Goal: Task Accomplishment & Management: Manage account settings

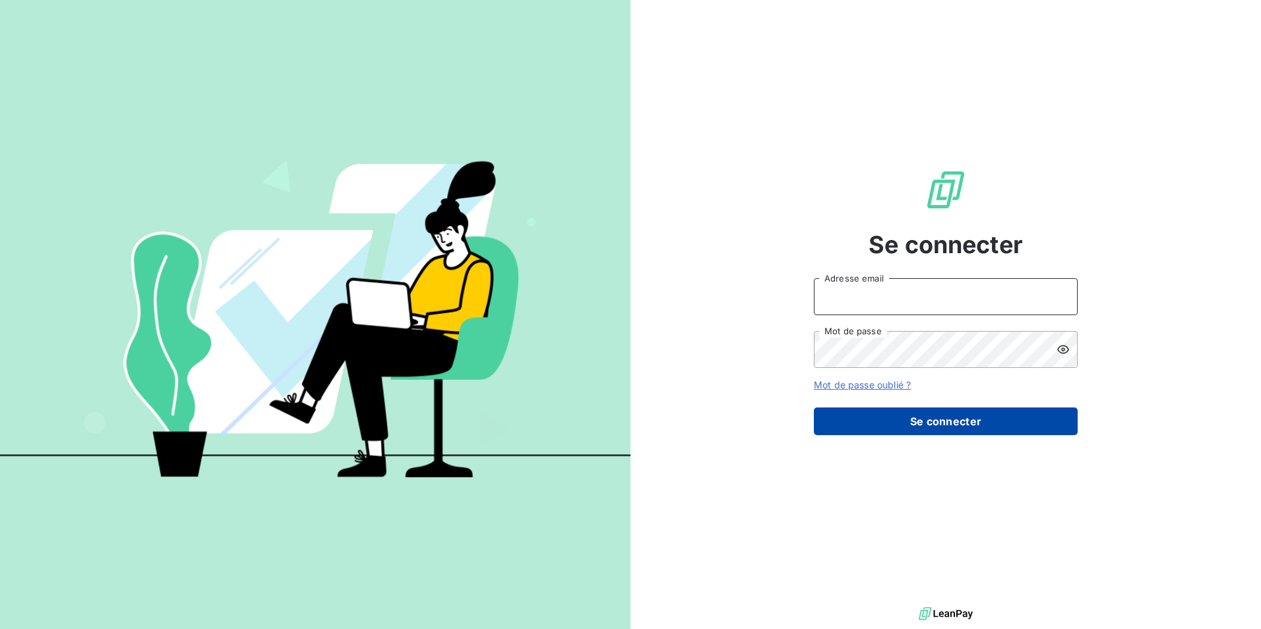
type input "[EMAIL_ADDRESS][DOMAIN_NAME]"
click at [954, 431] on button "Se connecter" at bounding box center [946, 421] width 264 height 28
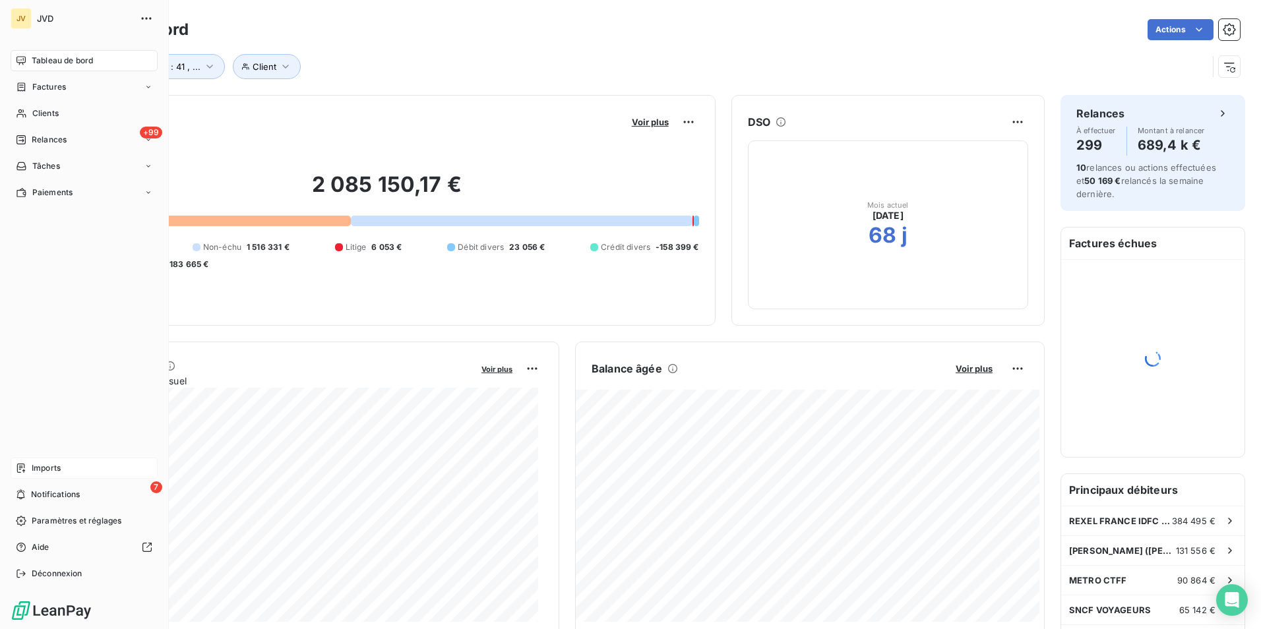
click at [64, 470] on div "Imports" at bounding box center [84, 468] width 147 height 21
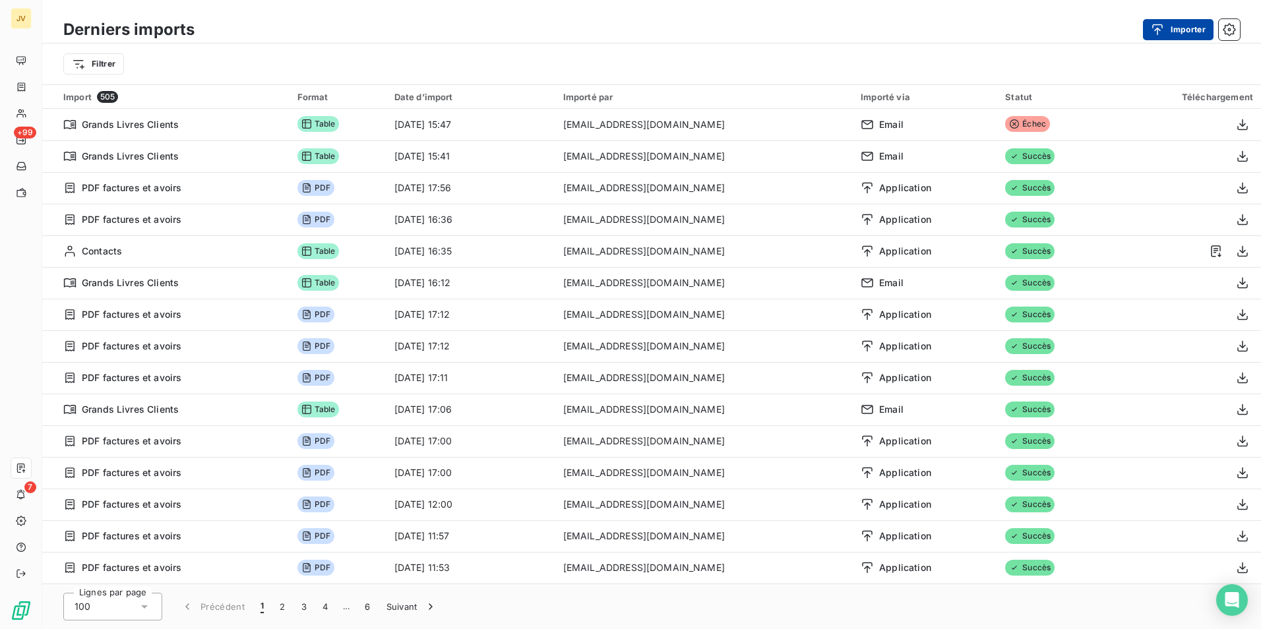
click at [1183, 30] on button "Importer" at bounding box center [1178, 29] width 71 height 21
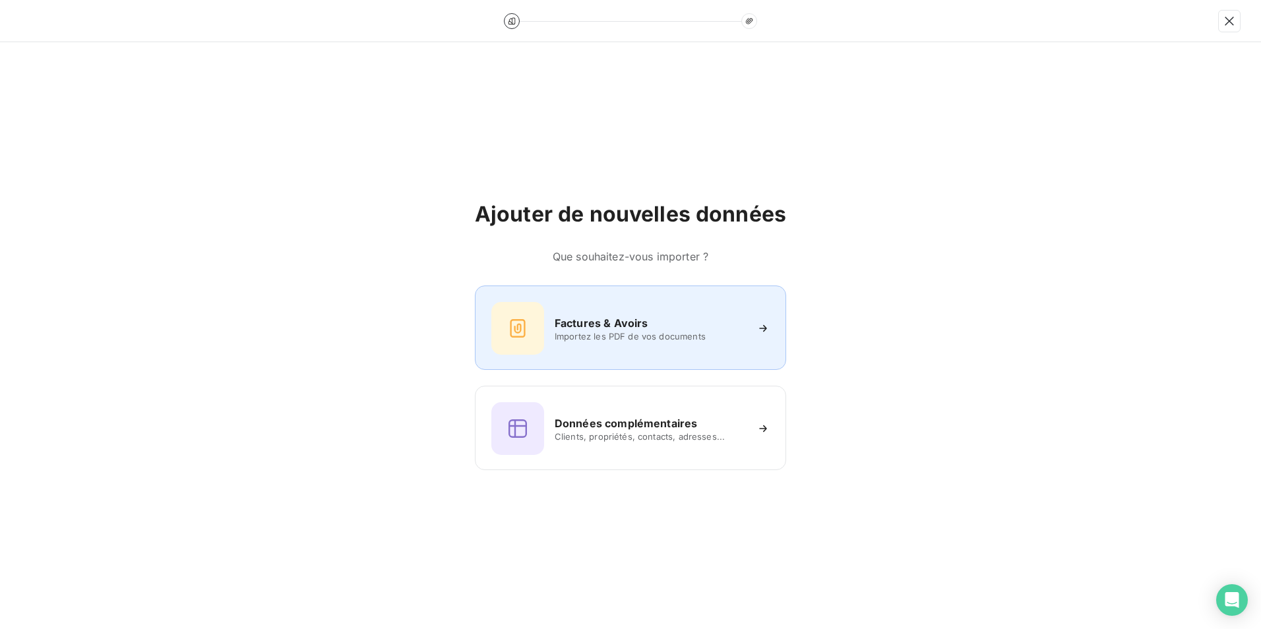
click at [580, 317] on h6 "Factures & Avoirs" at bounding box center [602, 323] width 94 height 16
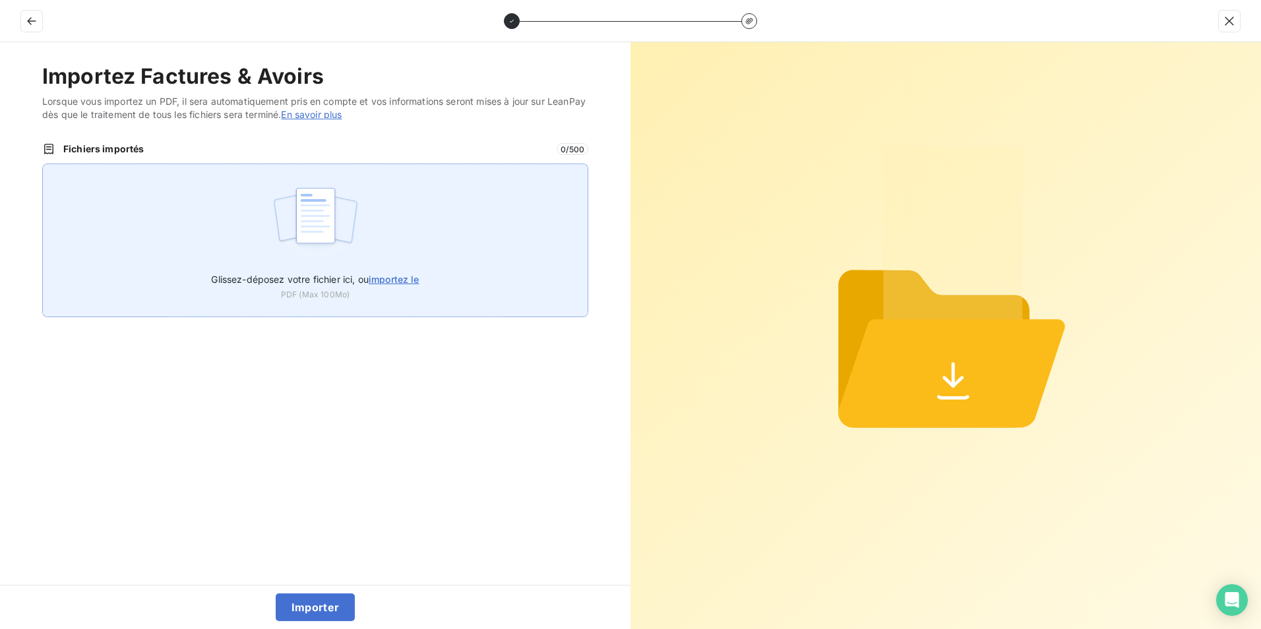
click at [330, 213] on img at bounding box center [316, 222] width 88 height 84
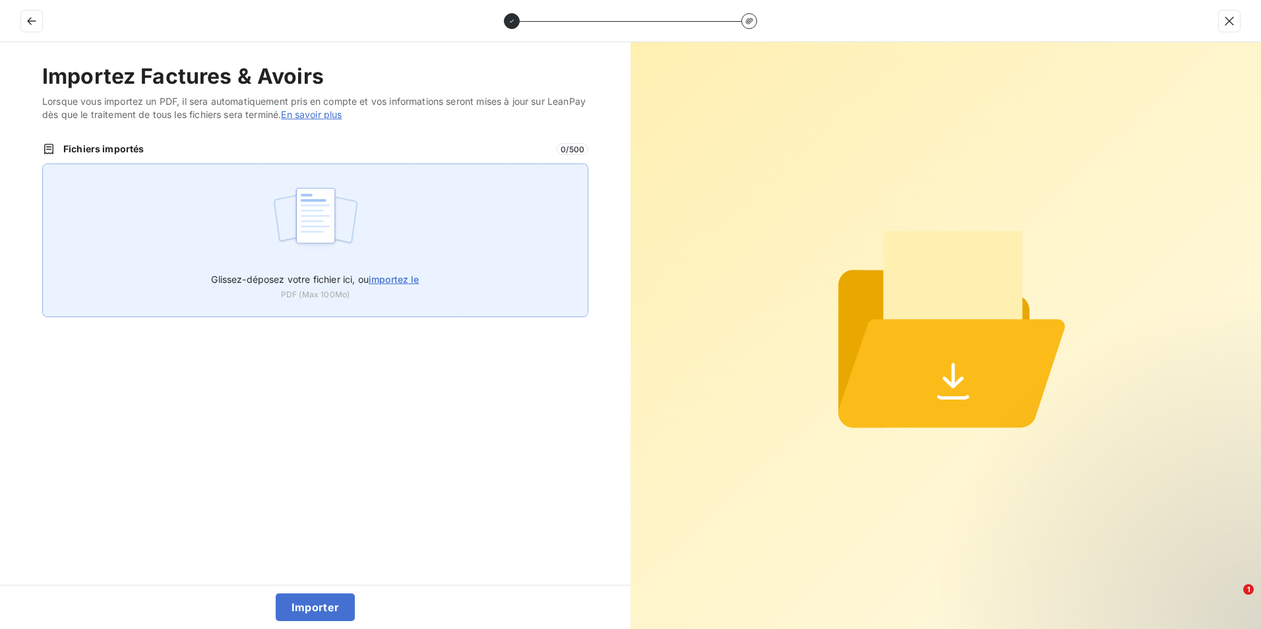
type input "C:\fakepath\250923-250930 FAC CF.PDF"
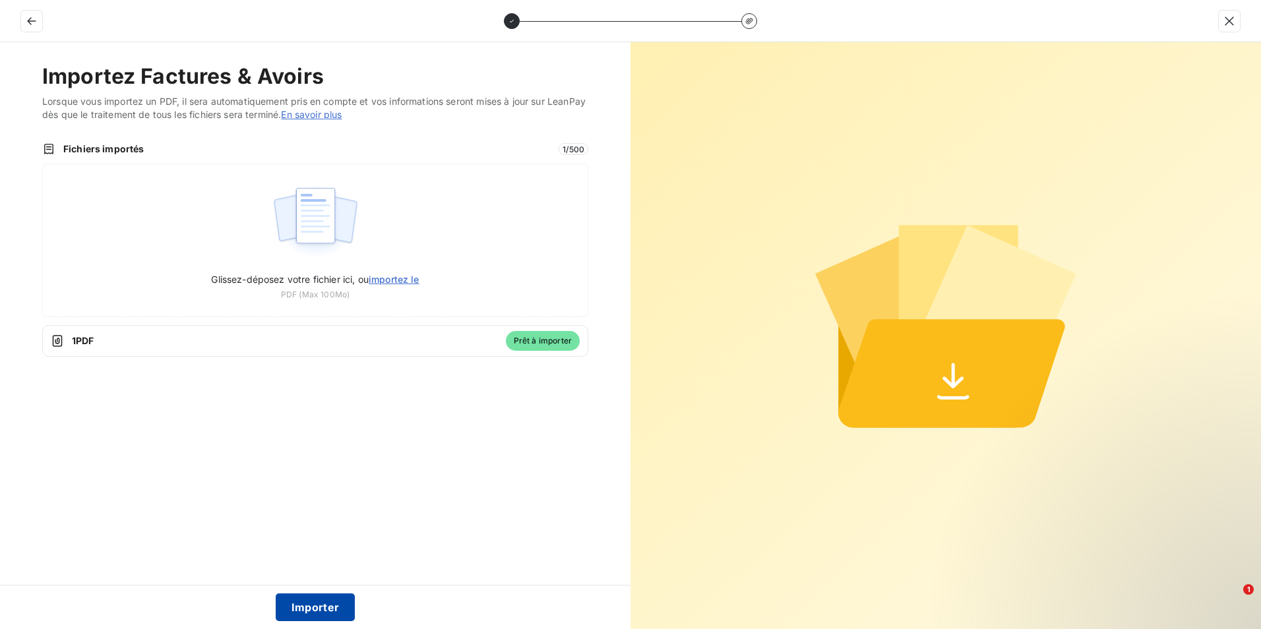
click at [315, 614] on button "Importer" at bounding box center [316, 607] width 80 height 28
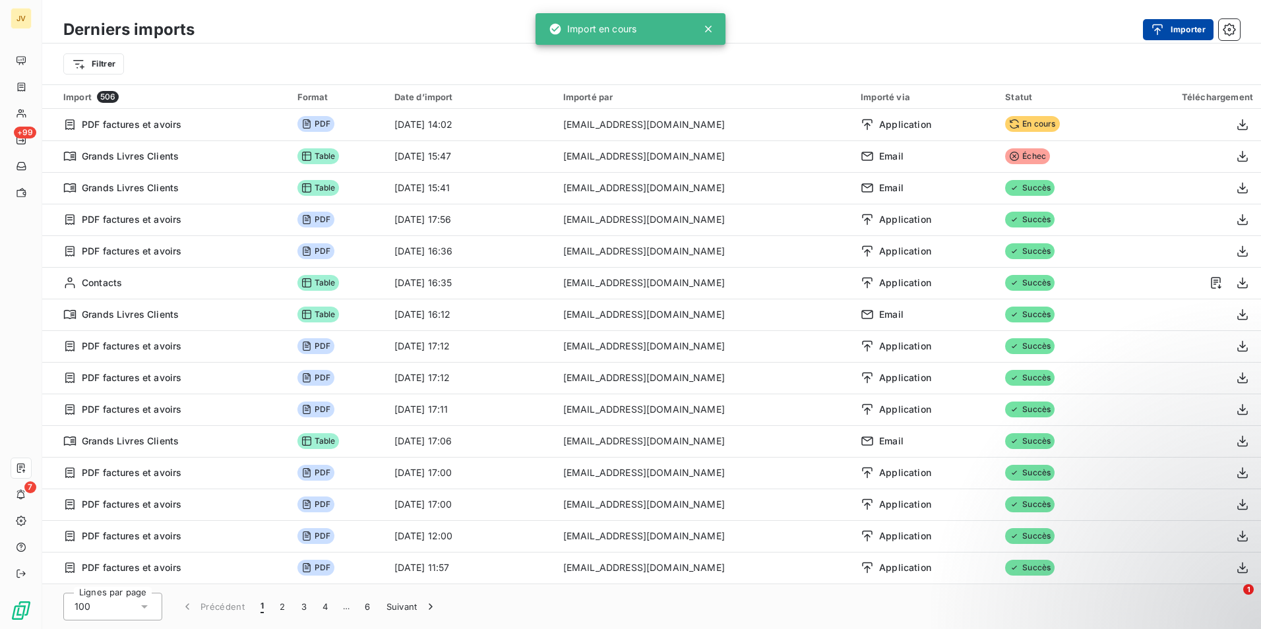
click at [1180, 32] on button "Importer" at bounding box center [1178, 29] width 71 height 21
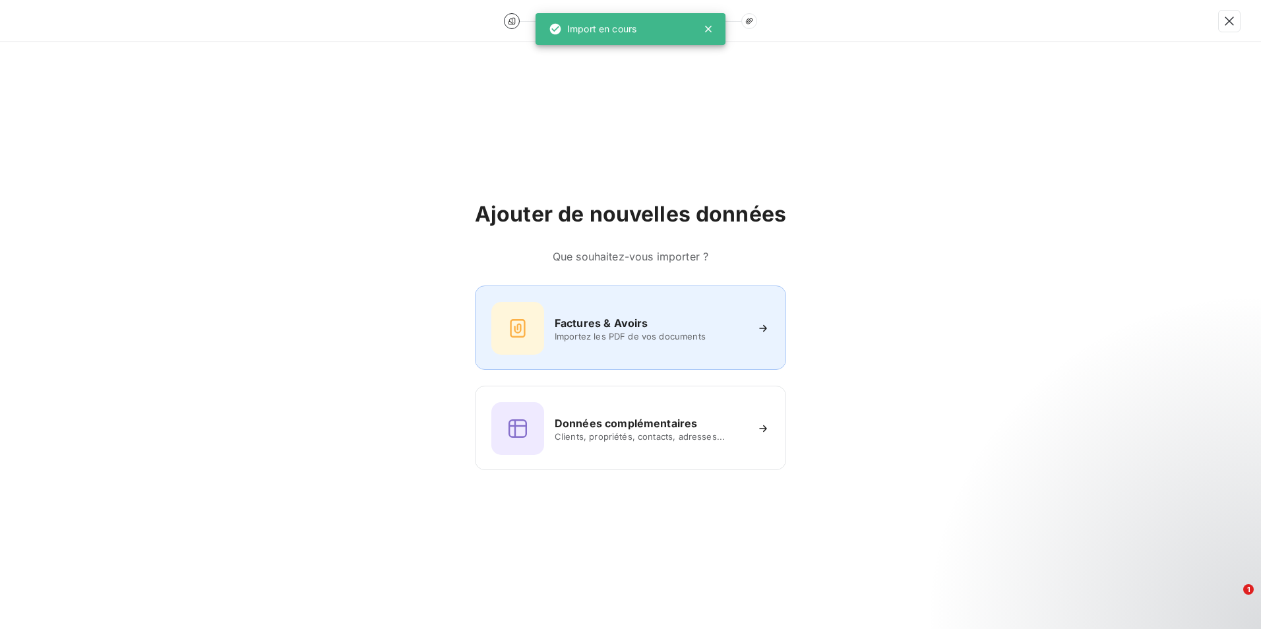
click at [593, 311] on div "Factures & Avoirs Importez les PDF de vos documents" at bounding box center [630, 328] width 278 height 53
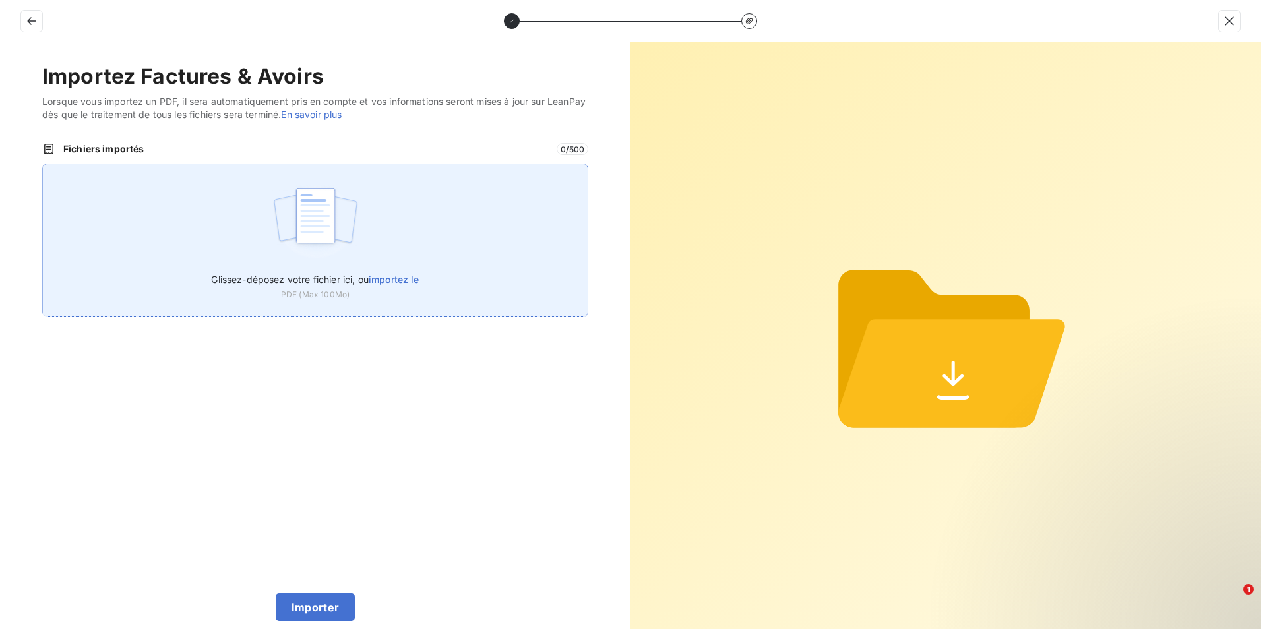
click at [305, 220] on img at bounding box center [316, 222] width 88 height 84
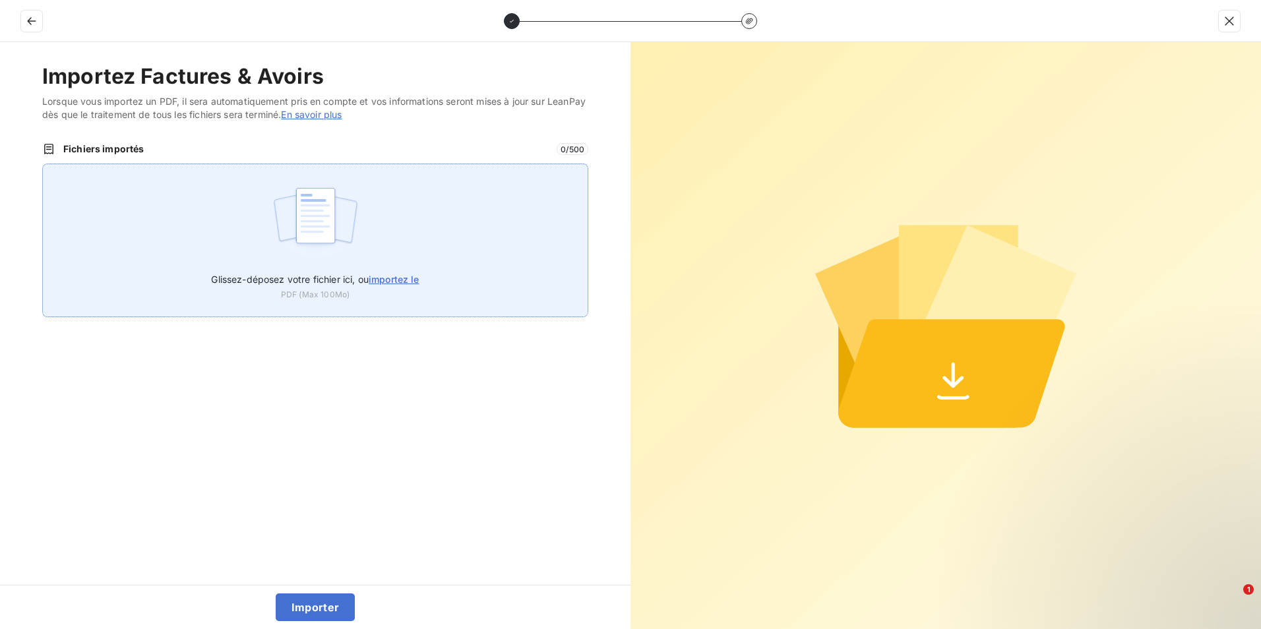
type input "C:\fakepath\250923-250930 AV CF.PDF"
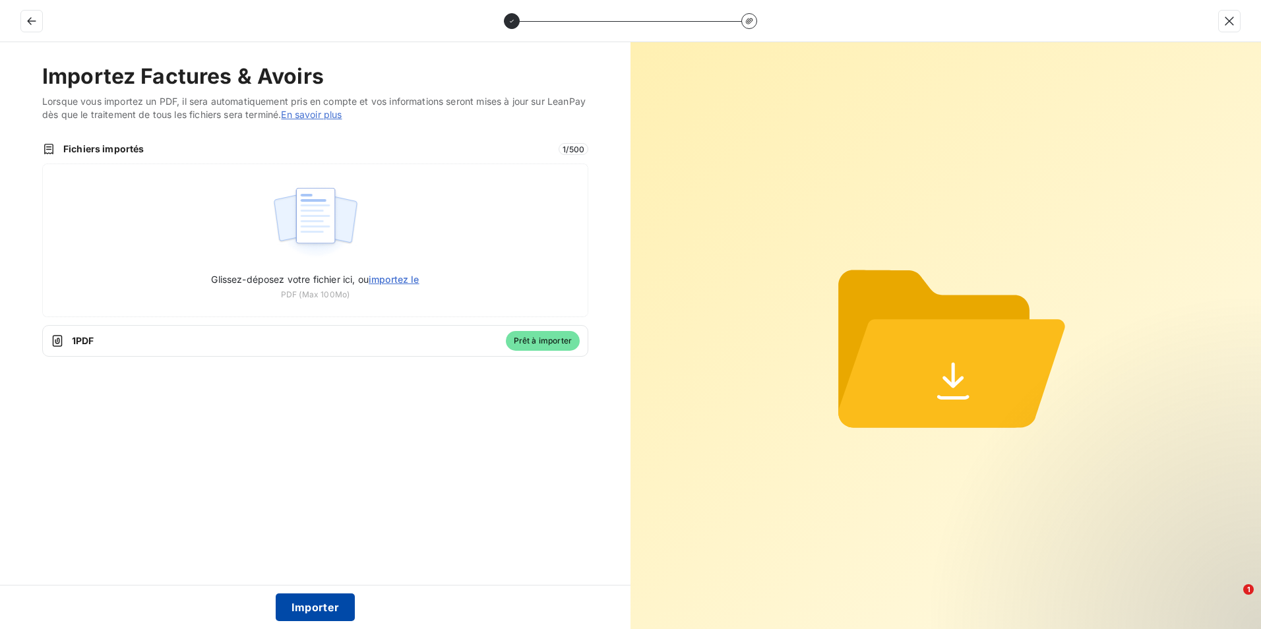
drag, startPoint x: 301, startPoint y: 605, endPoint x: 311, endPoint y: 597, distance: 12.2
click at [303, 605] on button "Importer" at bounding box center [316, 607] width 80 height 28
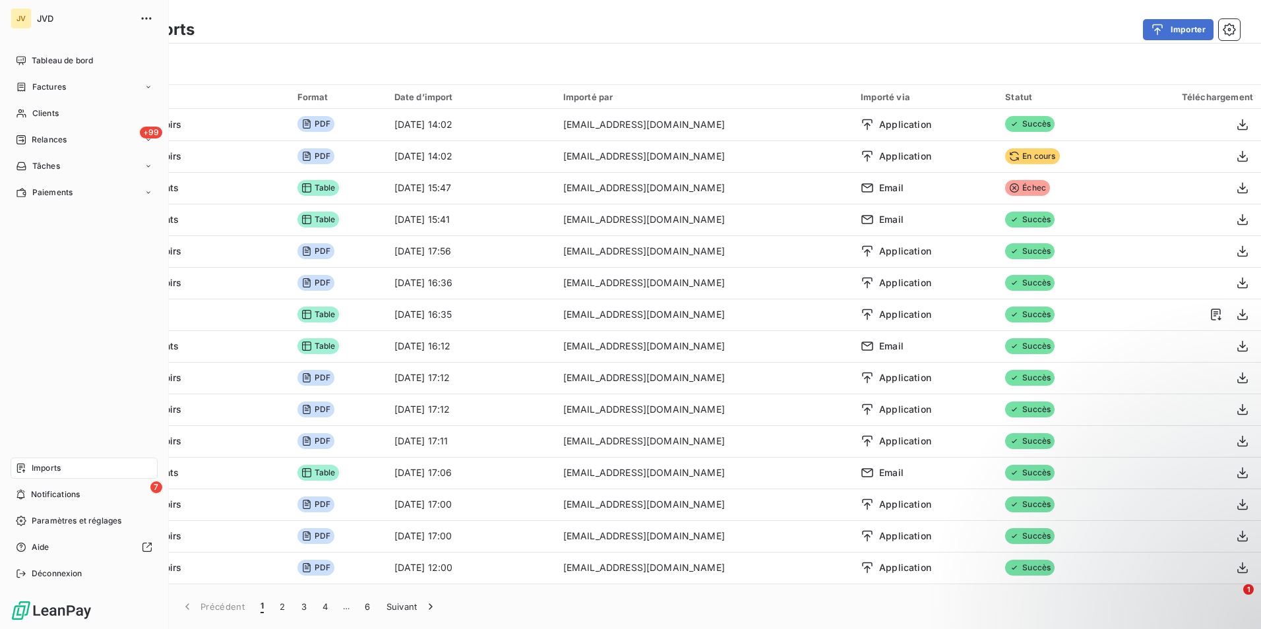
drag, startPoint x: 61, startPoint y: 473, endPoint x: 146, endPoint y: 467, distance: 85.3
click at [61, 473] on div "Imports" at bounding box center [84, 468] width 147 height 21
click at [30, 489] on div "7 Notifications" at bounding box center [84, 494] width 147 height 21
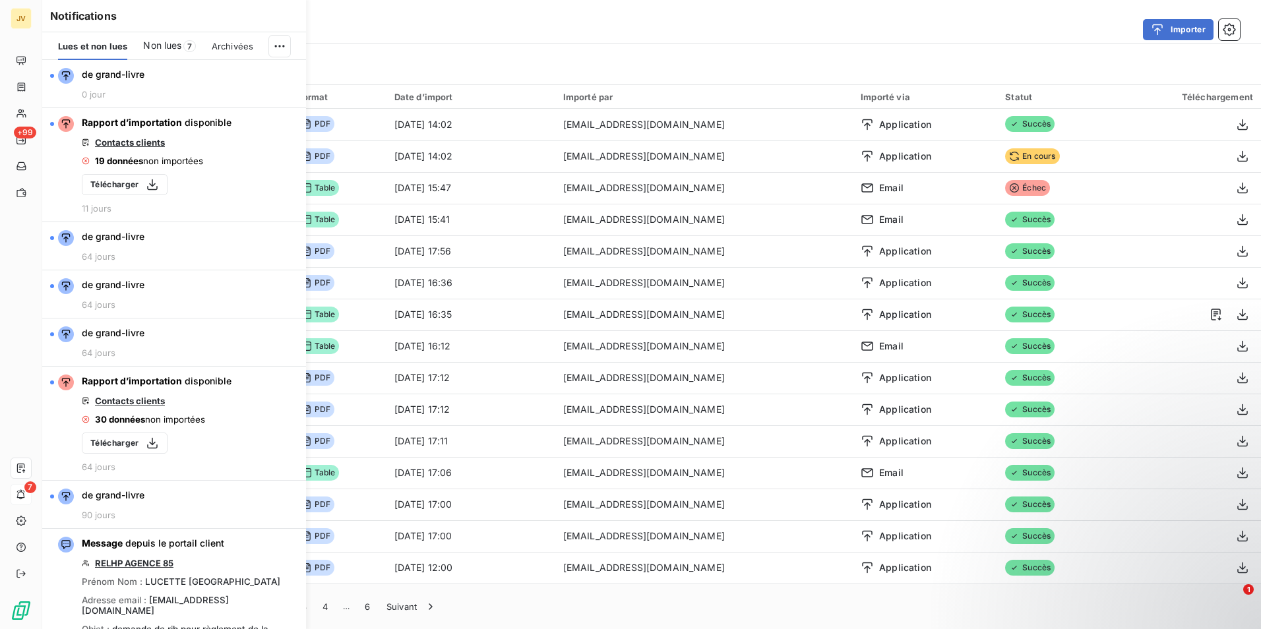
click at [25, 492] on icon at bounding box center [21, 494] width 10 height 11
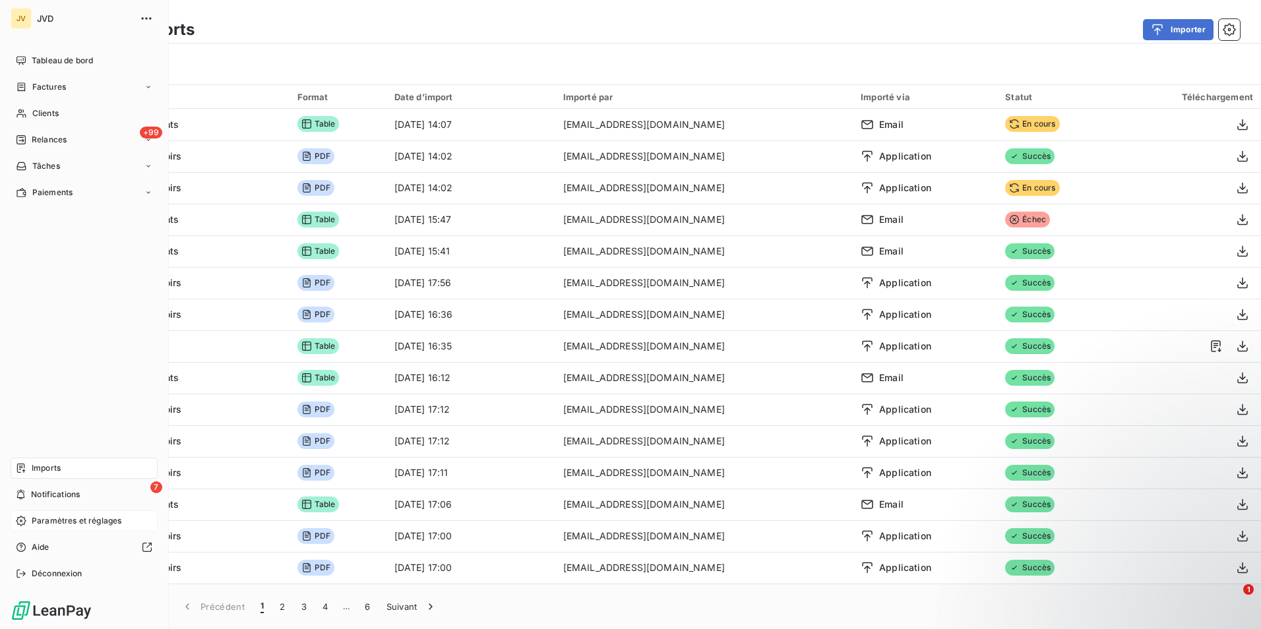
click at [69, 522] on span "Paramètres et réglages" at bounding box center [77, 521] width 90 height 12
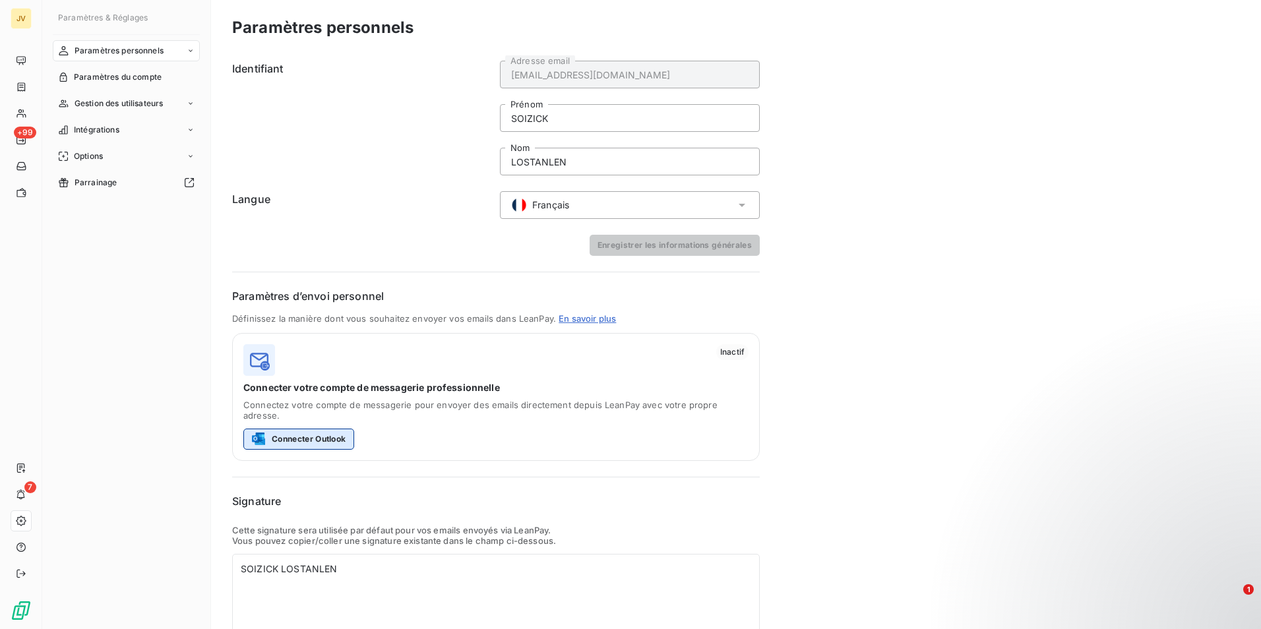
click at [312, 429] on button "Connecter Outlook" at bounding box center [298, 439] width 111 height 21
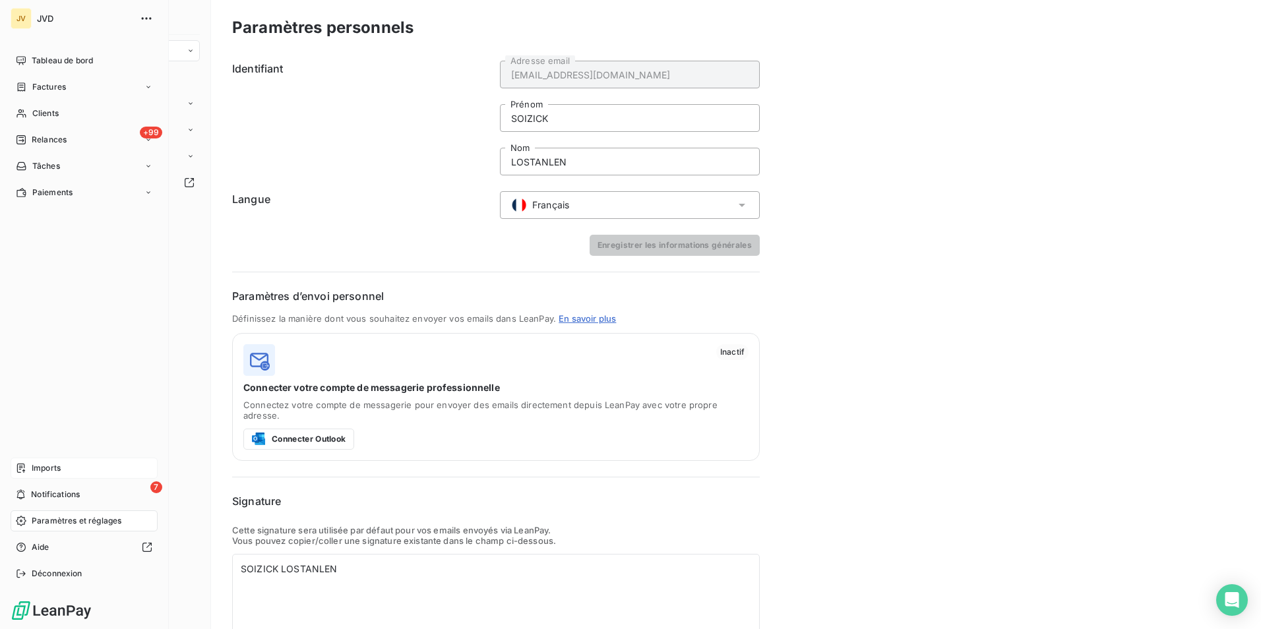
click at [36, 467] on span "Imports" at bounding box center [46, 468] width 29 height 12
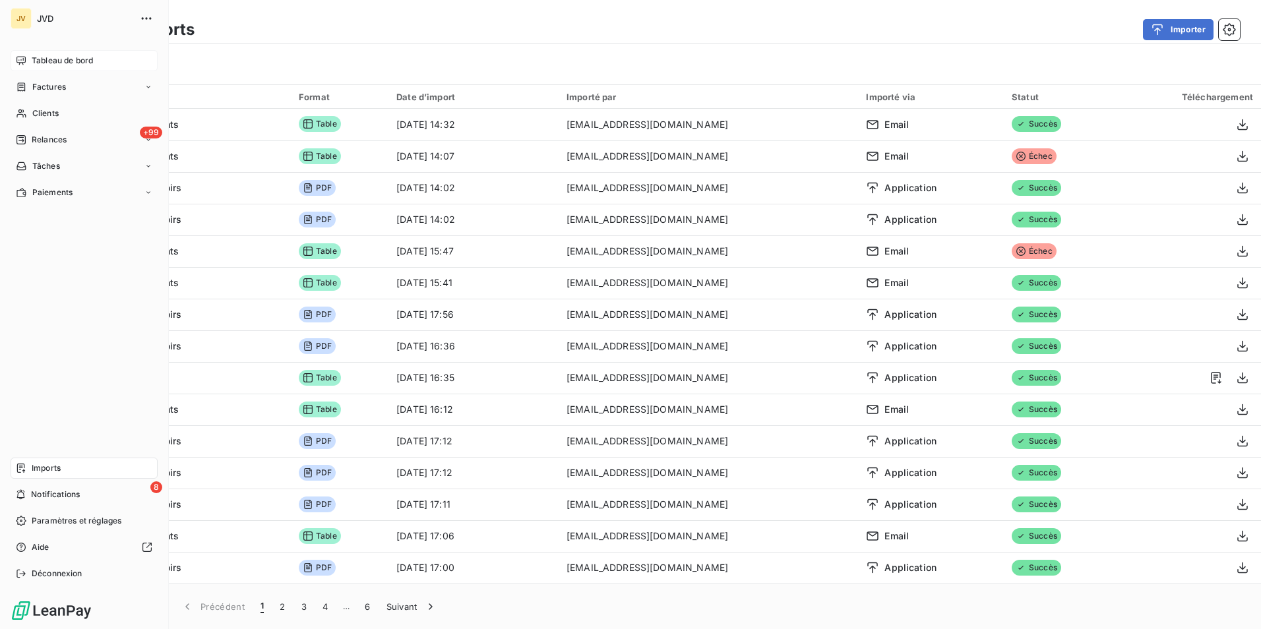
click at [38, 60] on span "Tableau de bord" at bounding box center [62, 61] width 61 height 12
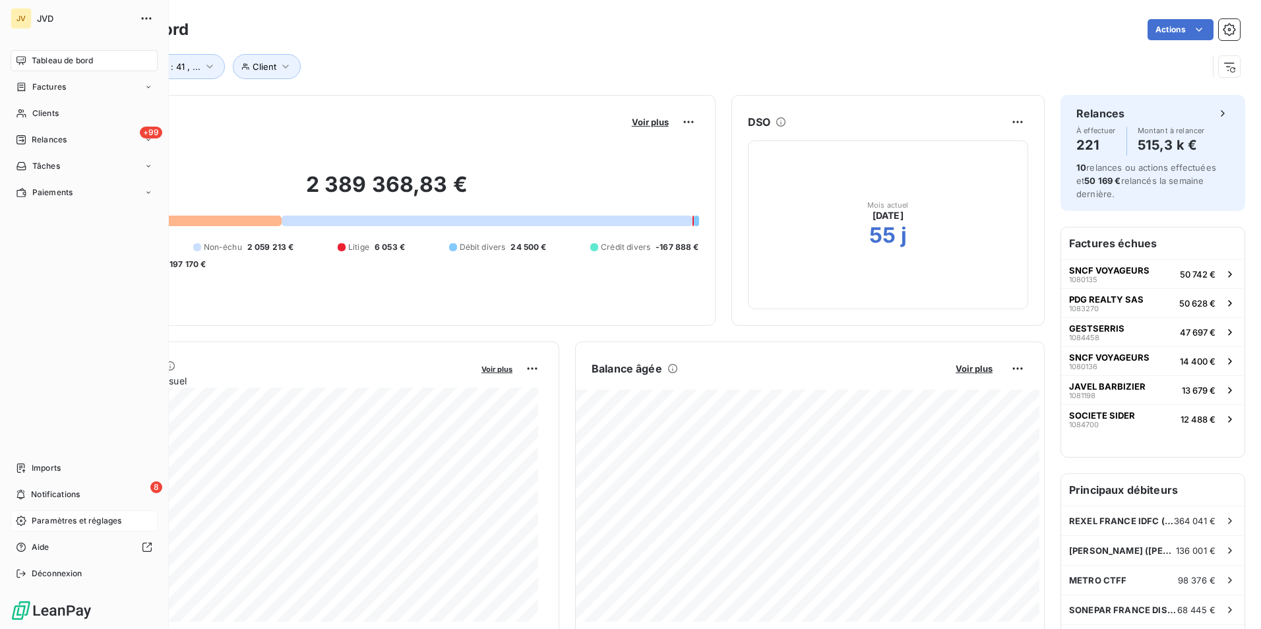
click at [55, 524] on span "Paramètres et réglages" at bounding box center [77, 521] width 90 height 12
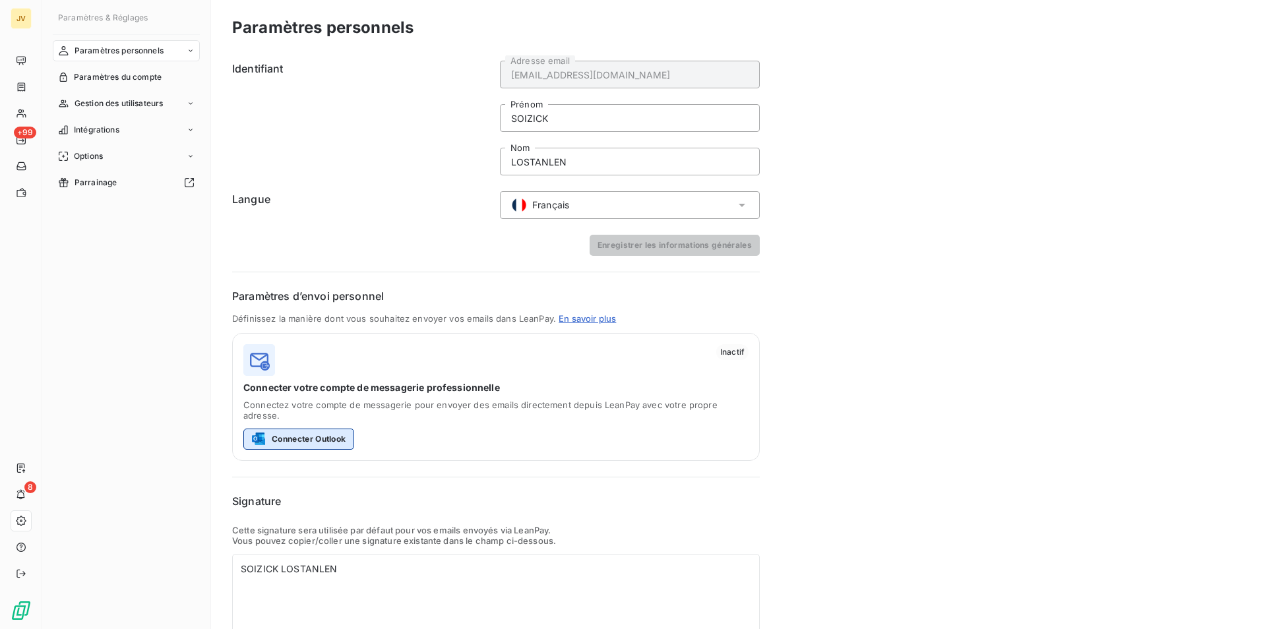
click at [305, 429] on button "Connecter Outlook" at bounding box center [298, 439] width 111 height 21
